Goal: Browse casually: Explore the website without a specific task or goal

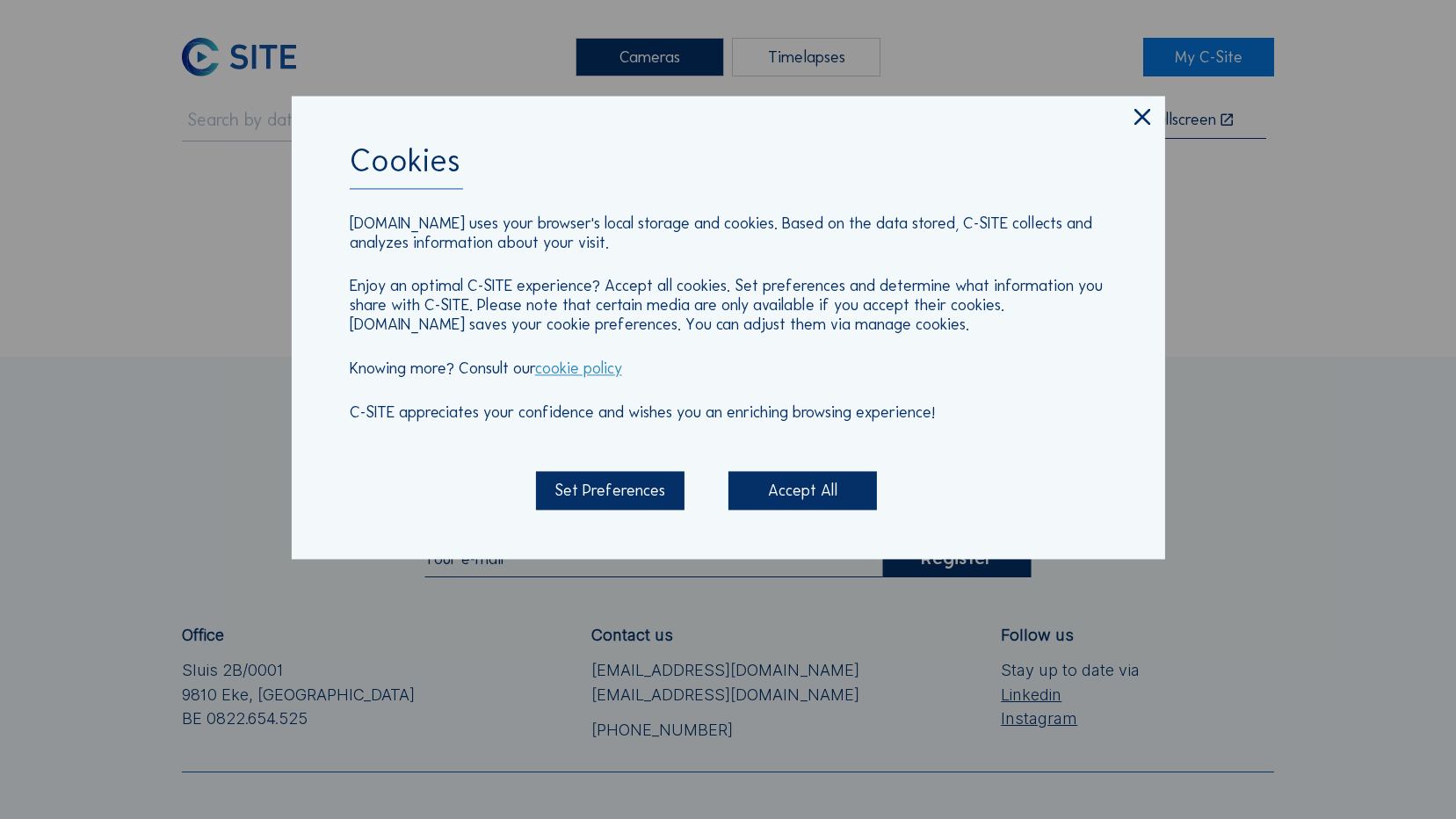
click at [1138, 131] on icon at bounding box center [1143, 118] width 27 height 28
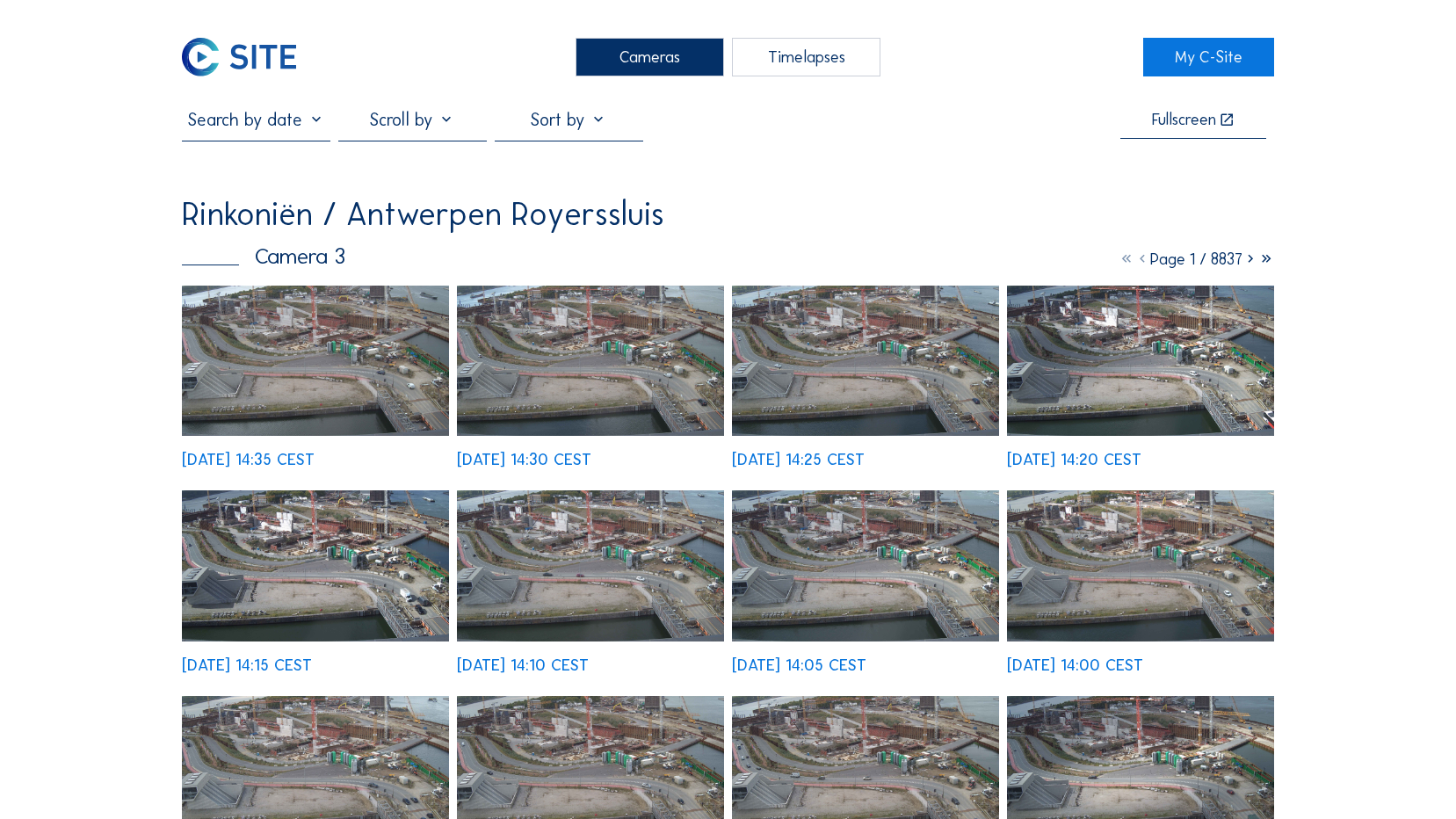
click at [256, 47] on img at bounding box center [239, 57] width 114 height 38
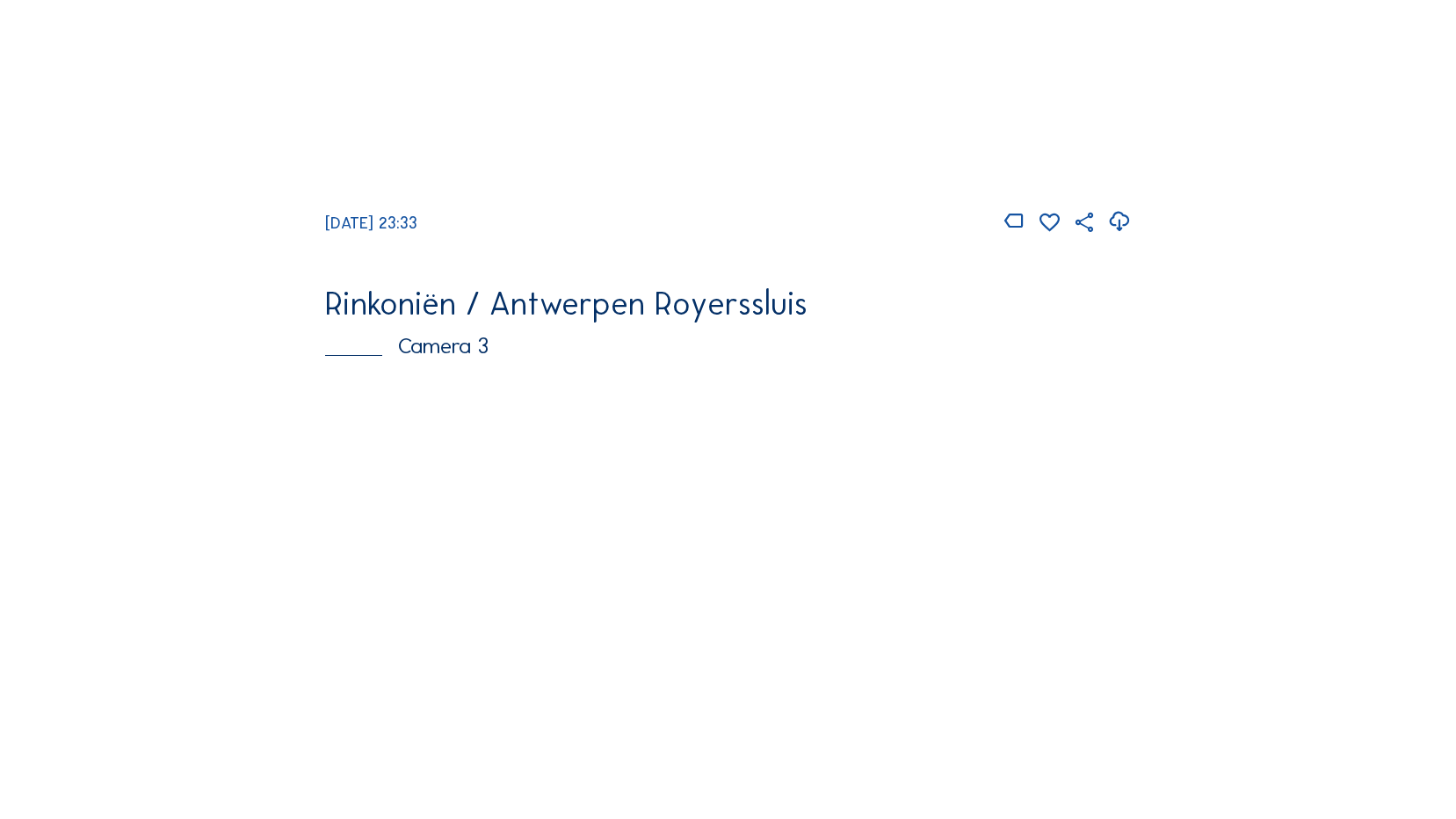
scroll to position [2047, 0]
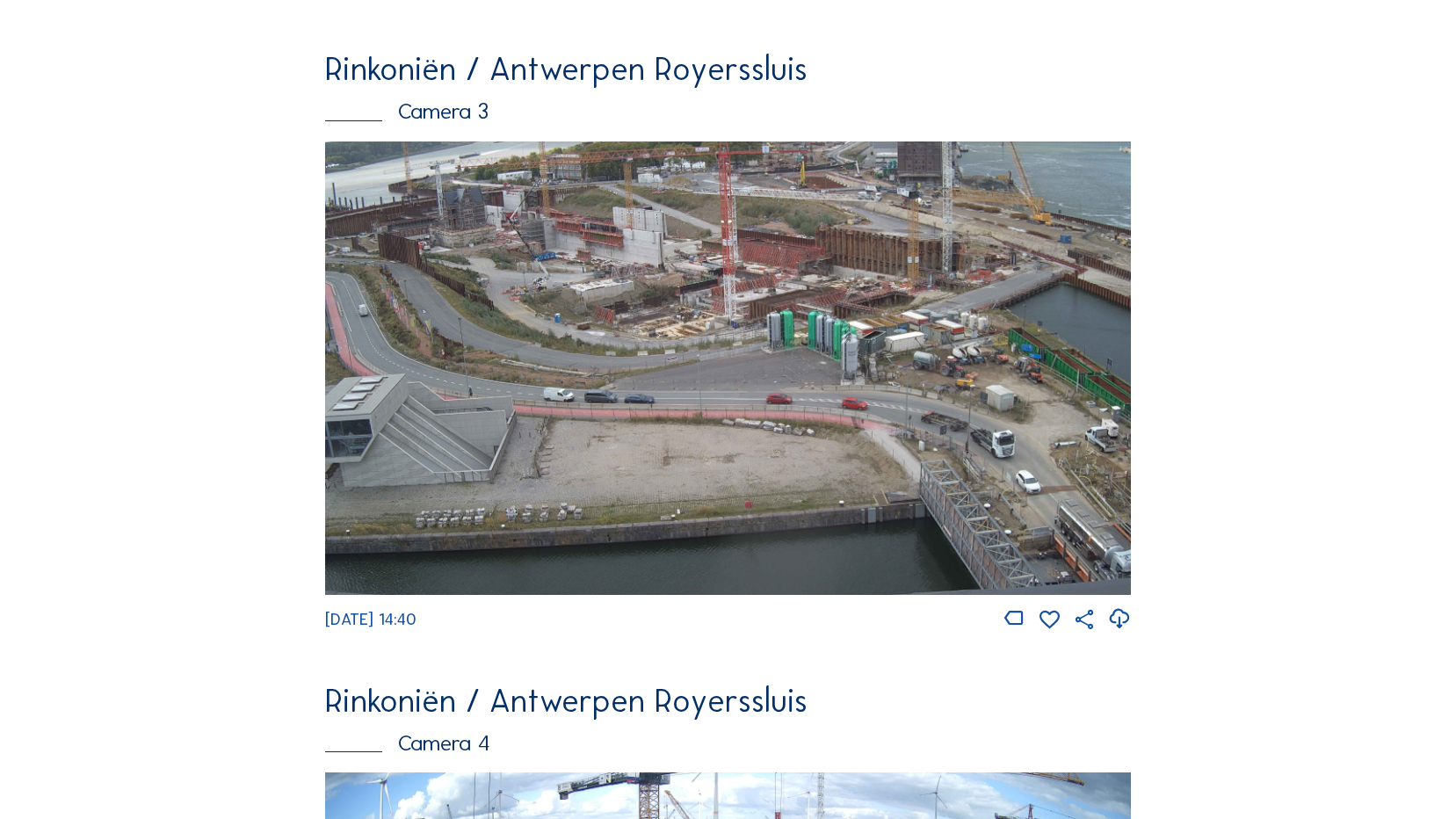
click at [595, 279] on img at bounding box center [728, 368] width 805 height 453
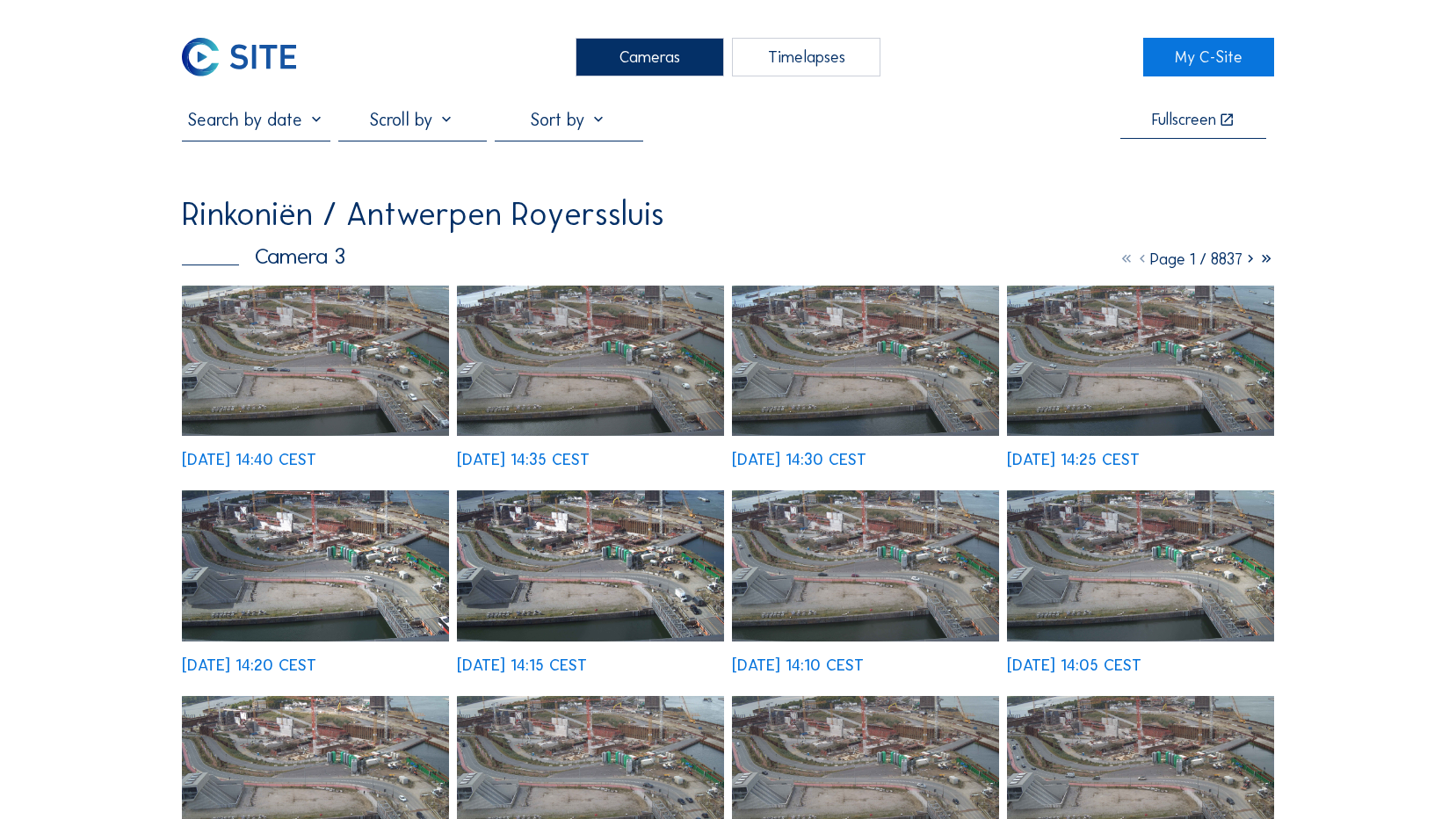
click at [340, 362] on img at bounding box center [315, 361] width 267 height 151
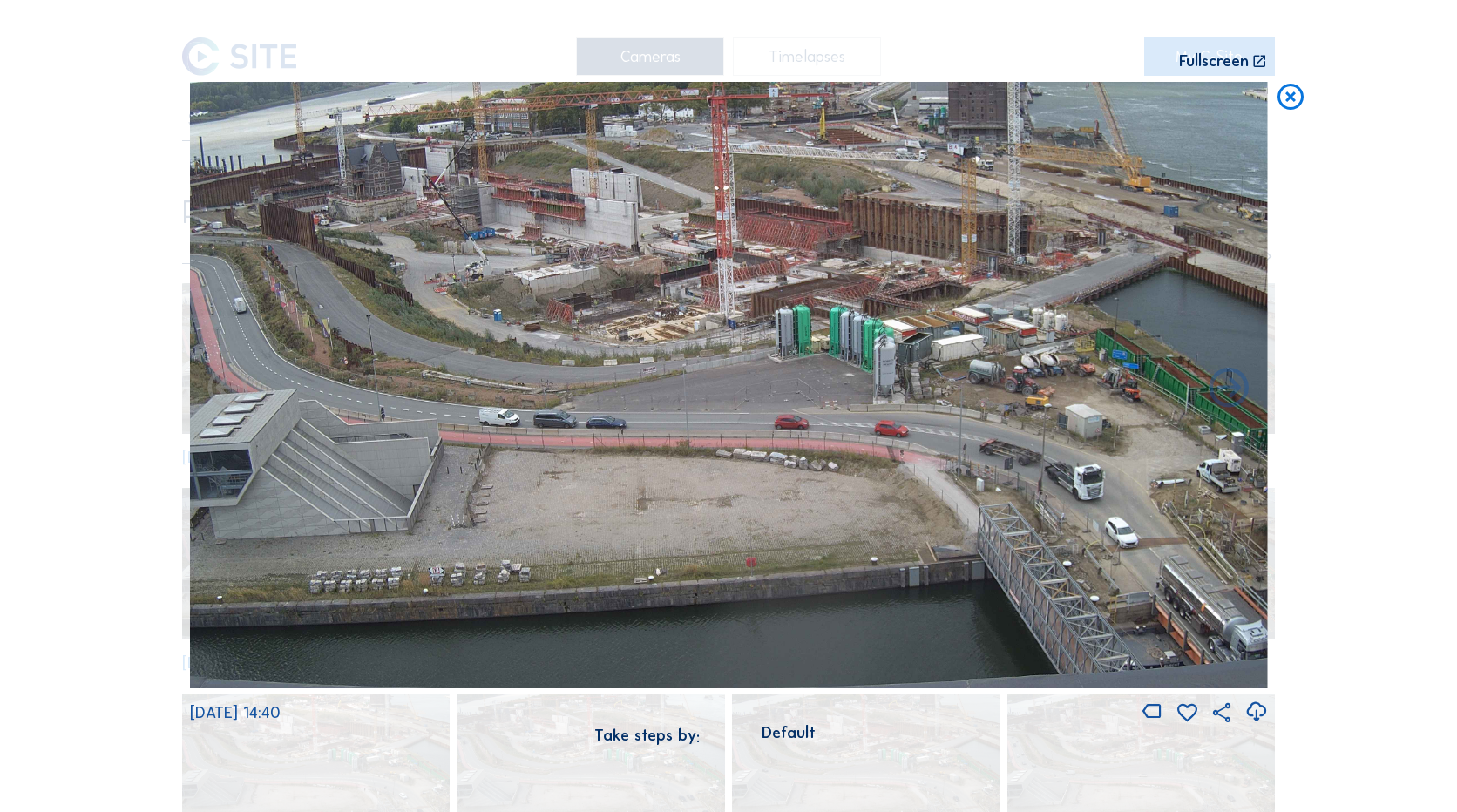
click at [736, 222] on img at bounding box center [729, 385] width 1078 height 607
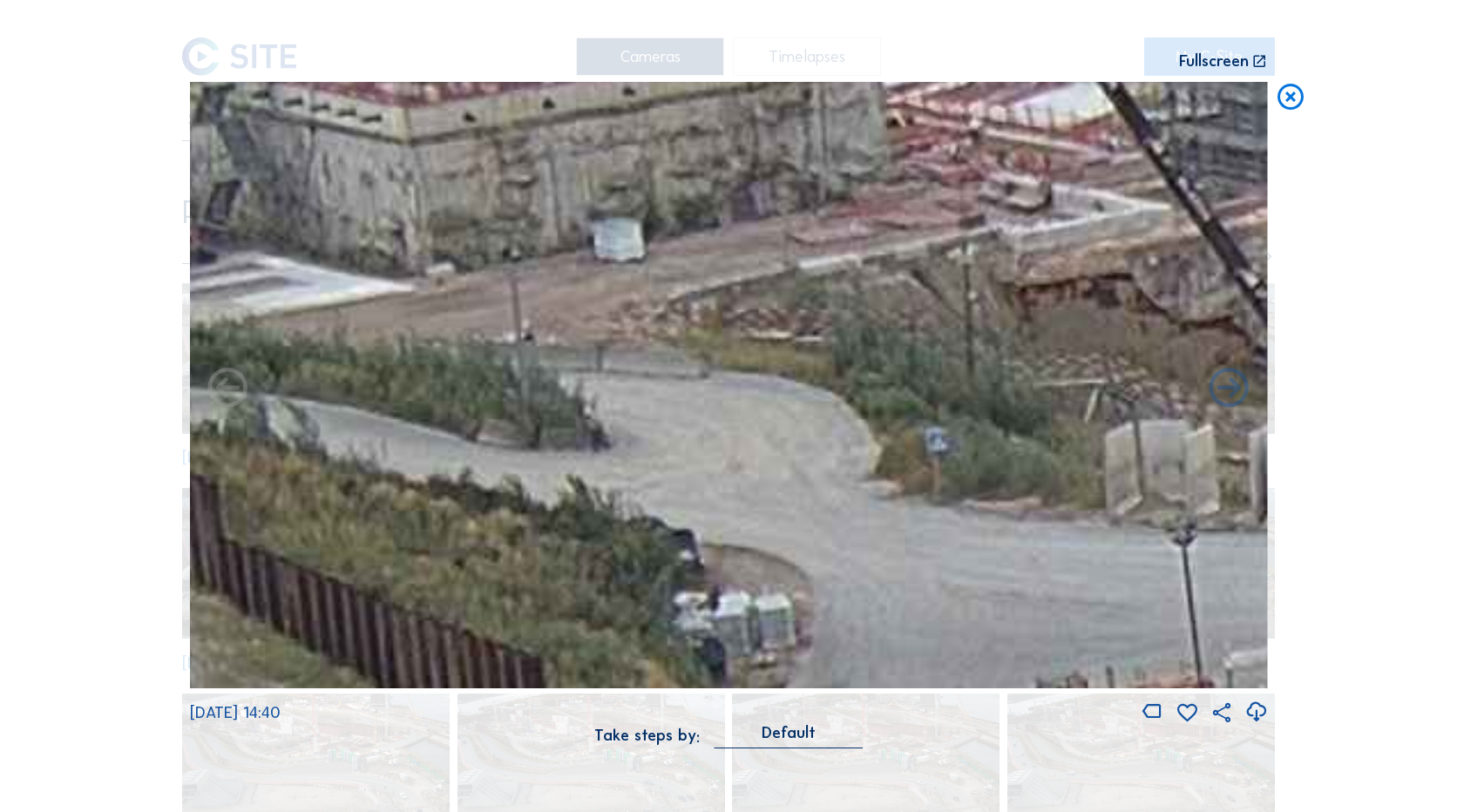
drag, startPoint x: 556, startPoint y: 347, endPoint x: 1273, endPoint y: 715, distance: 805.9
click at [1273, 715] on div "Scroll to travel through time | Press 'Alt' Button + Scroll to Zoom | Click and…" at bounding box center [728, 406] width 1457 height 812
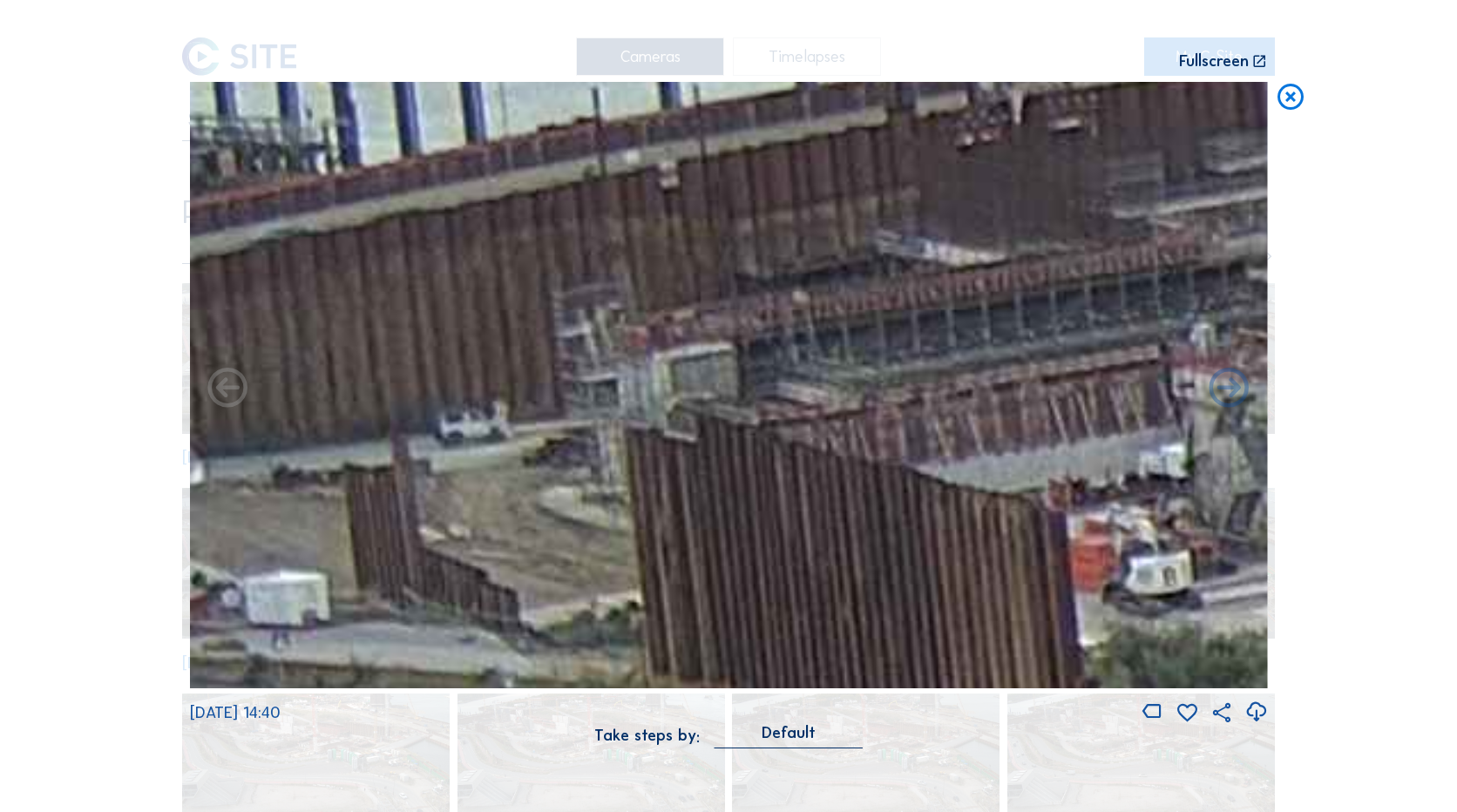
drag, startPoint x: 580, startPoint y: 522, endPoint x: 826, endPoint y: 471, distance: 251.2
click at [826, 471] on img at bounding box center [729, 385] width 1078 height 607
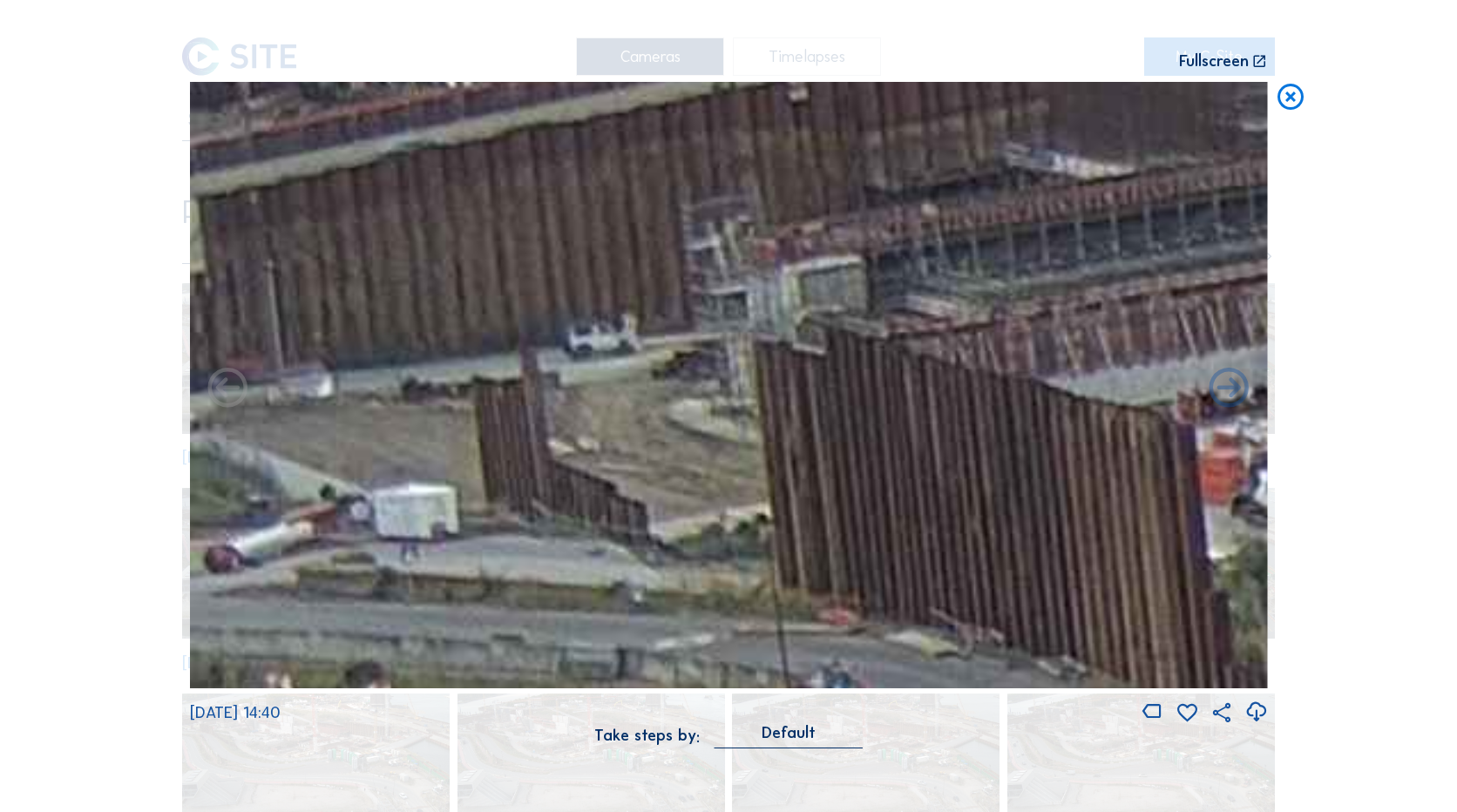
drag, startPoint x: 673, startPoint y: 507, endPoint x: 1086, endPoint y: 380, distance: 432.1
click at [1086, 380] on img at bounding box center [729, 385] width 1078 height 607
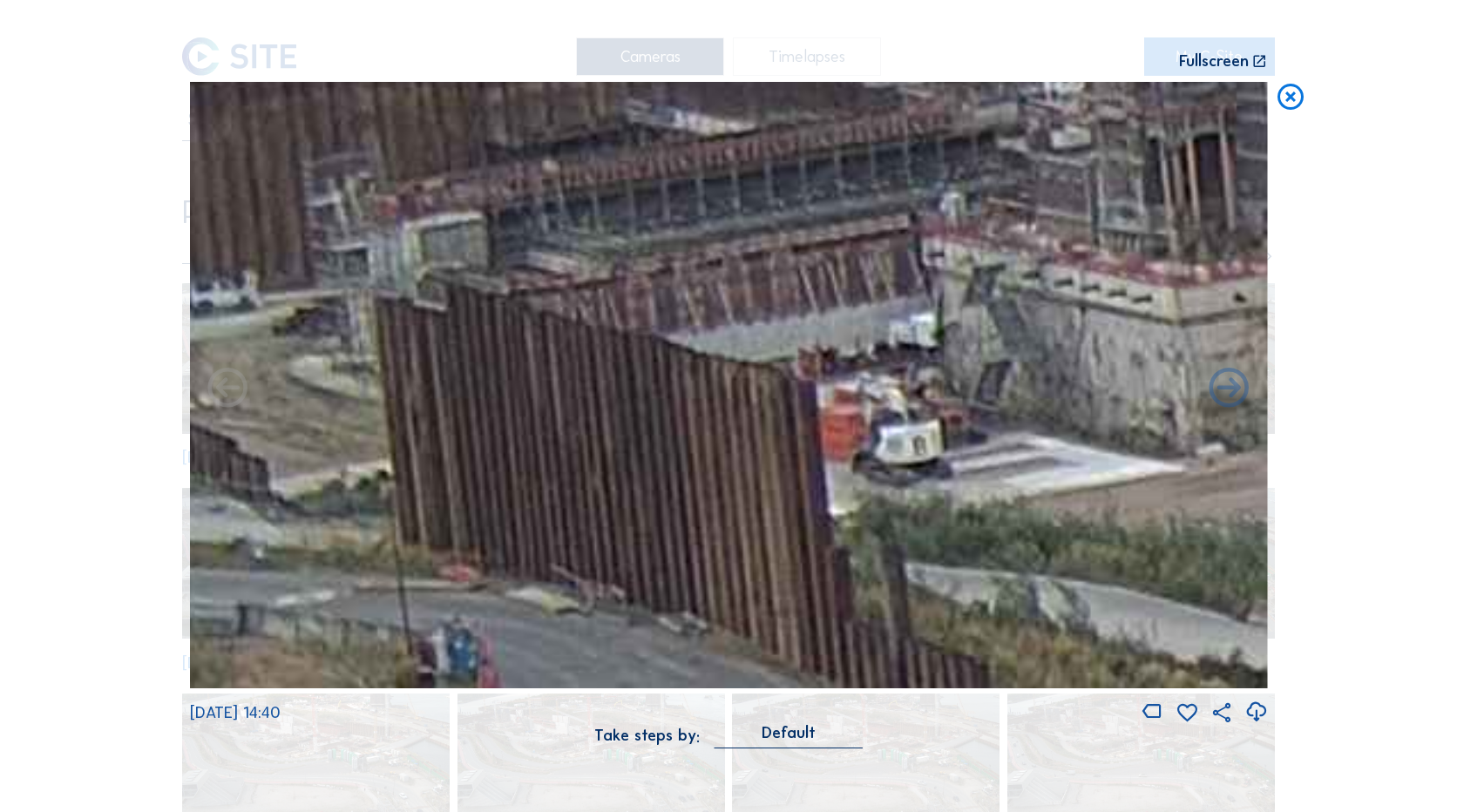
drag, startPoint x: 1011, startPoint y: 378, endPoint x: 418, endPoint y: 390, distance: 593.1
click at [418, 390] on img at bounding box center [729, 385] width 1078 height 607
